Goal: Find specific page/section: Find specific page/section

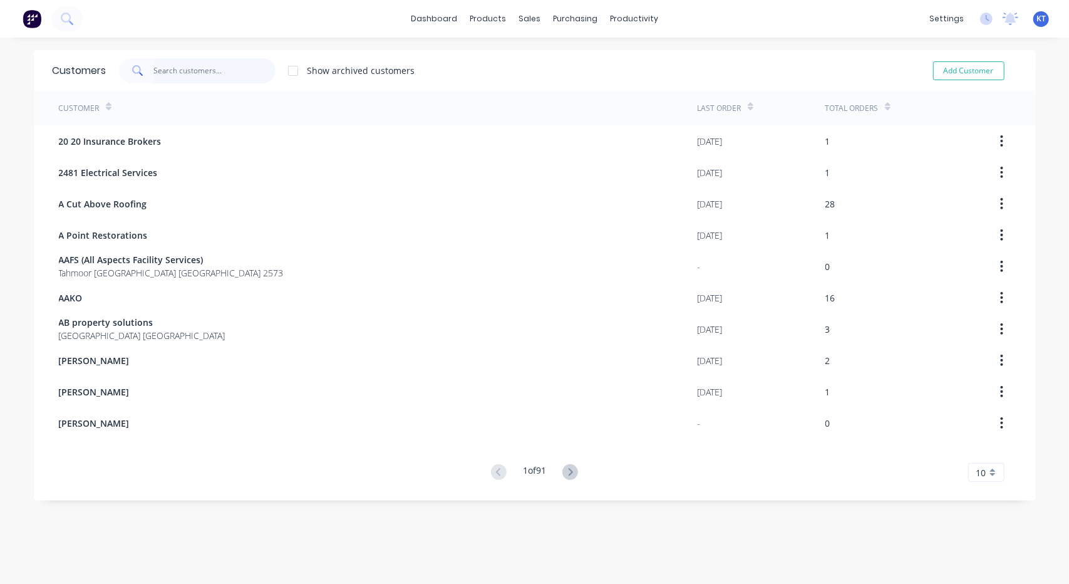
click at [213, 75] on input "text" at bounding box center [214, 70] width 122 height 25
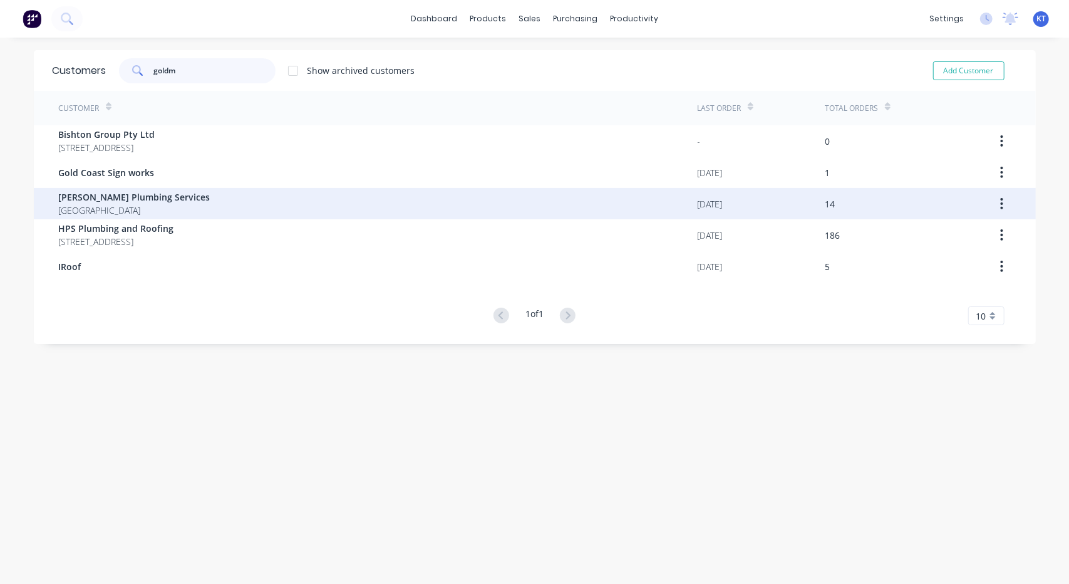
type input "goldm"
click at [127, 194] on span "[PERSON_NAME] Plumbing Services" at bounding box center [135, 196] width 152 height 13
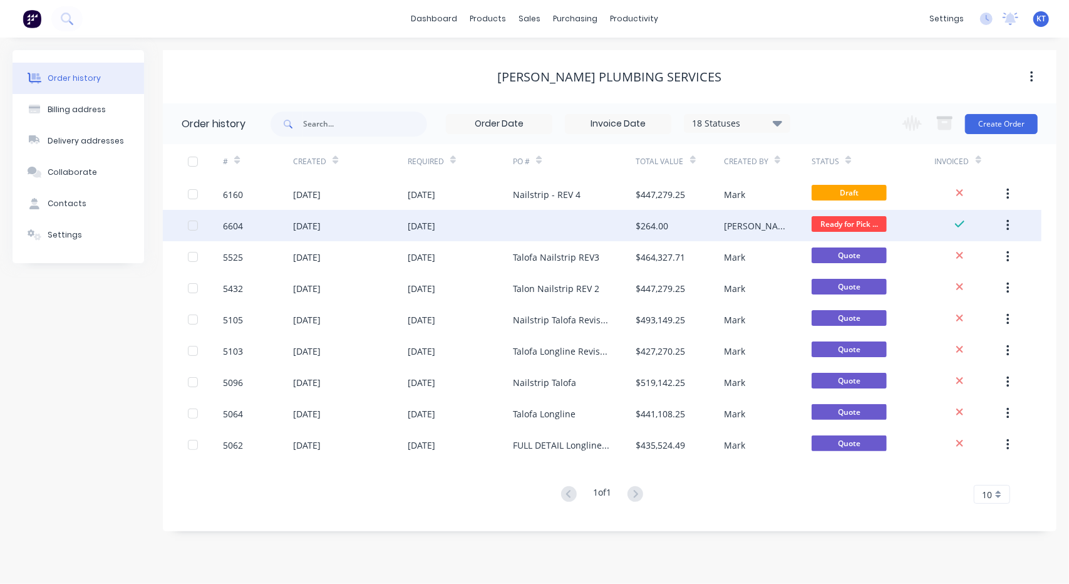
click at [1007, 230] on icon "button" at bounding box center [1008, 225] width 3 height 11
click at [676, 227] on div "$264.00" at bounding box center [680, 225] width 88 height 31
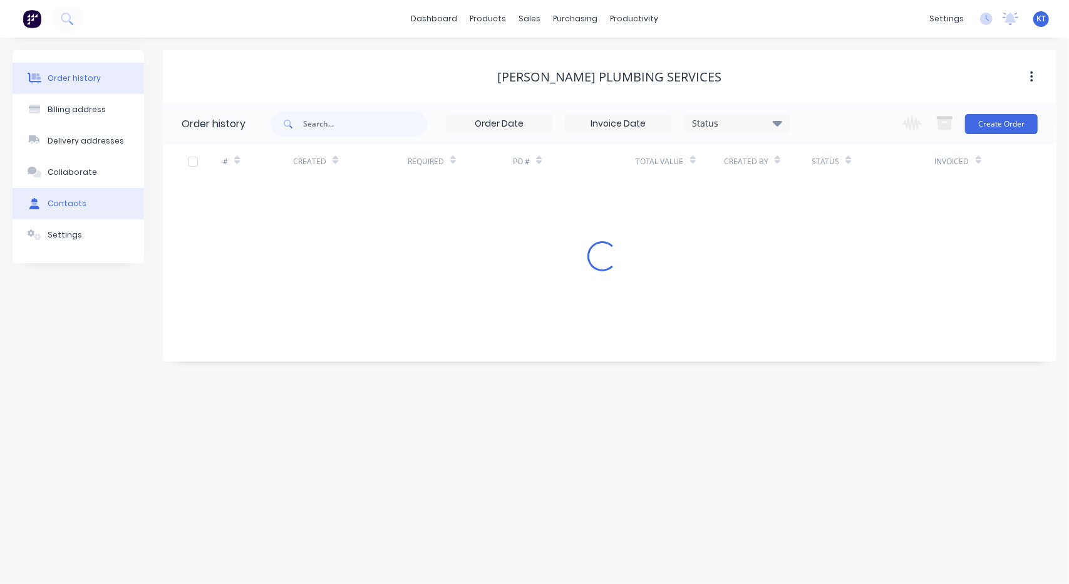
click at [80, 199] on div "Contacts" at bounding box center [67, 203] width 39 height 11
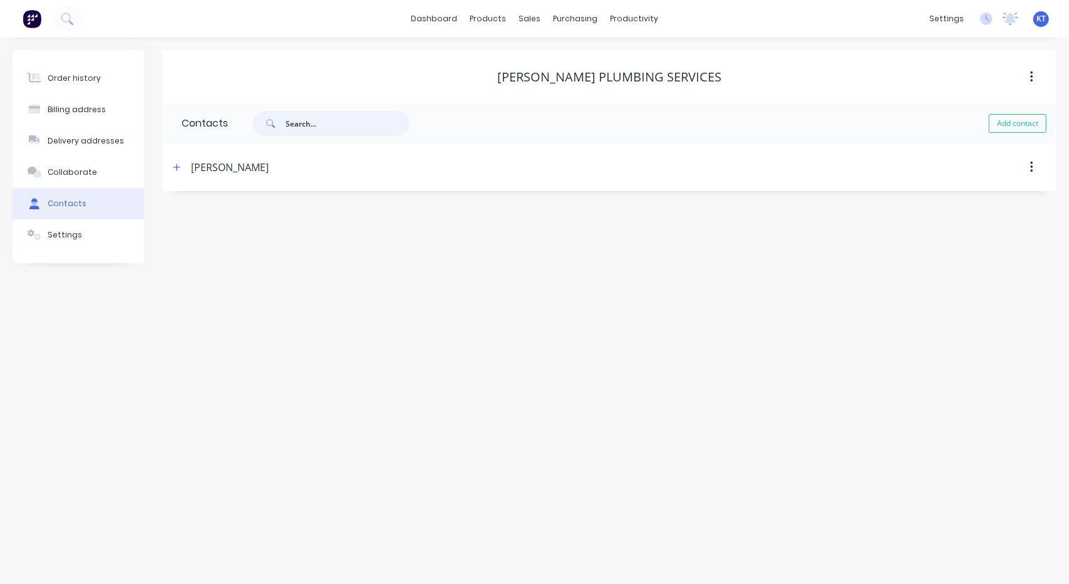
click at [294, 123] on input "text" at bounding box center [348, 123] width 124 height 25
type input "weld"
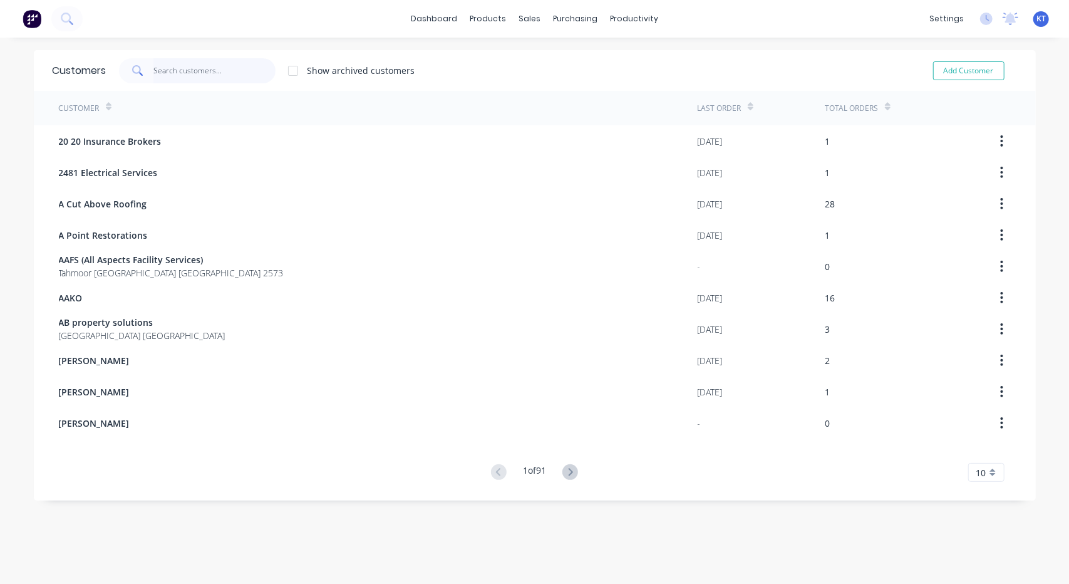
click at [176, 70] on input "text" at bounding box center [214, 70] width 122 height 25
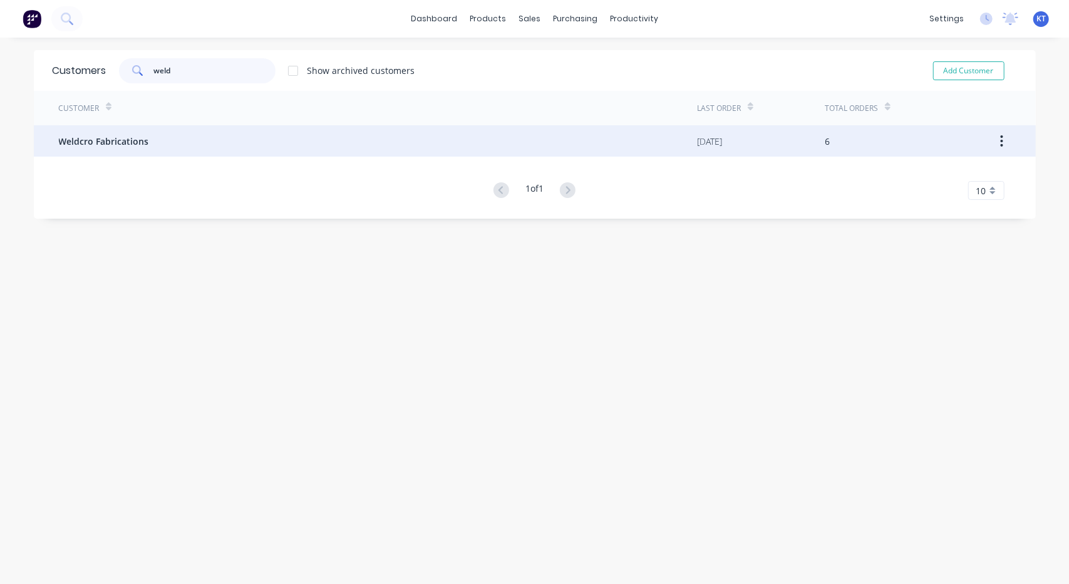
type input "weld"
click at [112, 137] on span "Weldcro Fabrications" at bounding box center [104, 141] width 90 height 13
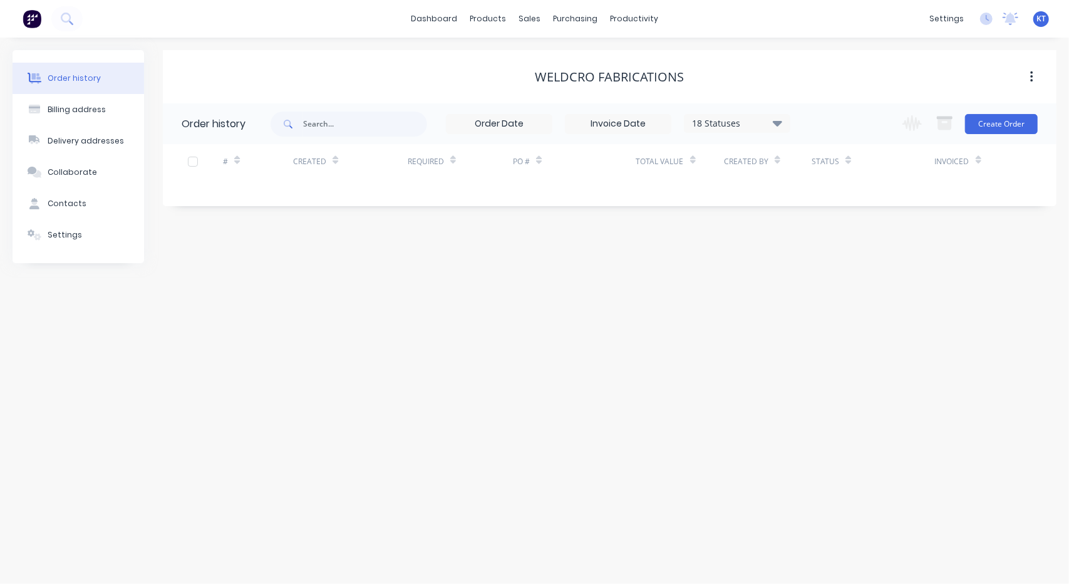
click at [777, 128] on icon at bounding box center [777, 122] width 9 height 15
click at [841, 256] on label at bounding box center [841, 256] width 0 height 0
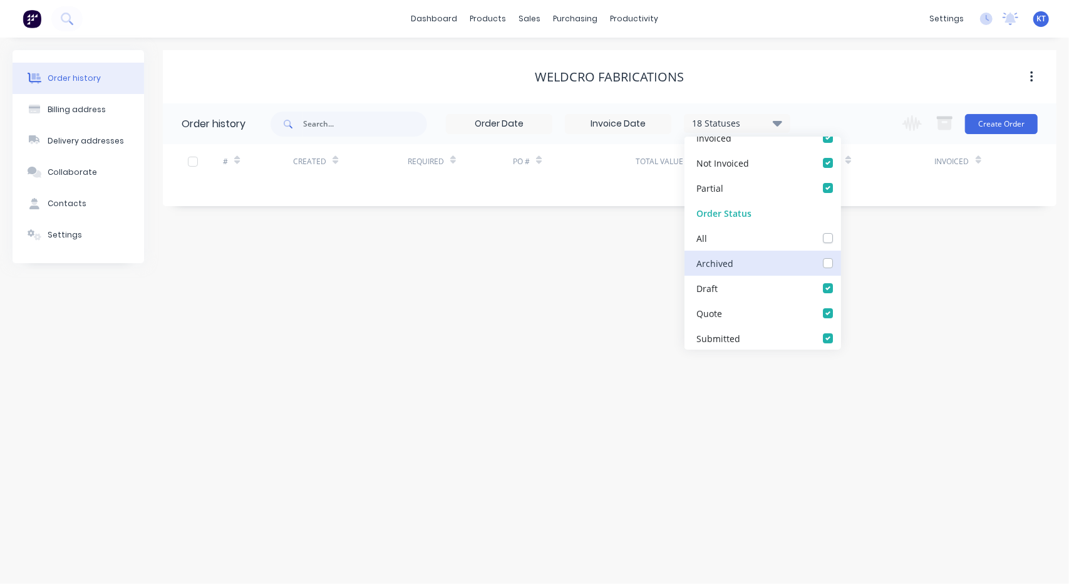
click at [841, 262] on input "checkbox" at bounding box center [846, 262] width 10 height 12
checkbox input "true"
click at [964, 227] on div "Weldcro Fabrications Order history 19 Statuses Invoice Status Invoiced Not Invo…" at bounding box center [610, 156] width 894 height 213
